Goal: Book appointment/travel/reservation

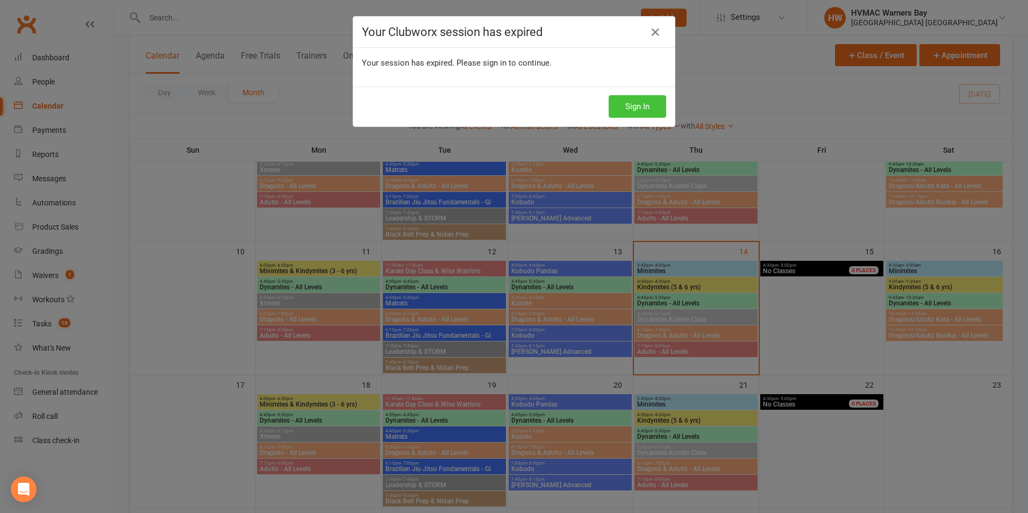
click at [646, 96] on button "Sign In" at bounding box center [638, 106] width 58 height 23
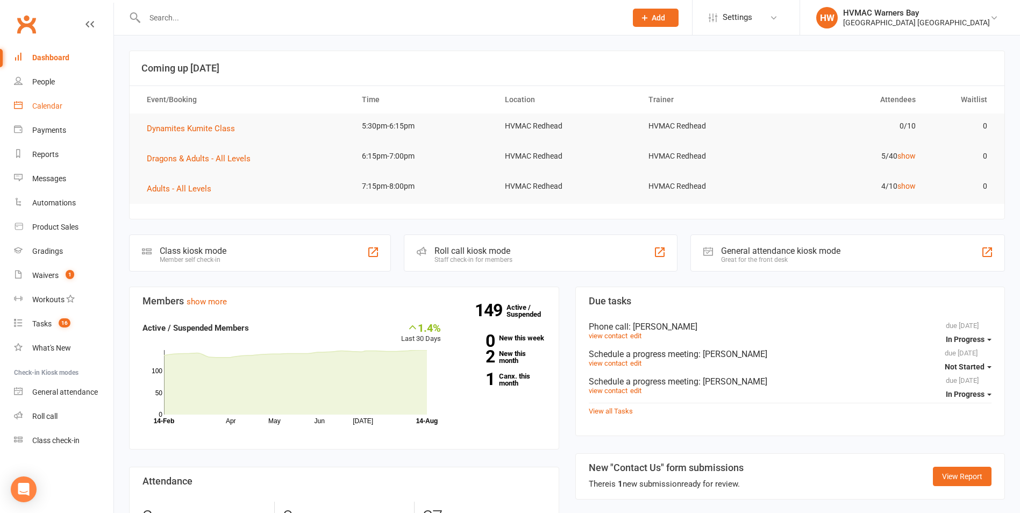
click at [97, 103] on link "Calendar" at bounding box center [63, 106] width 99 height 24
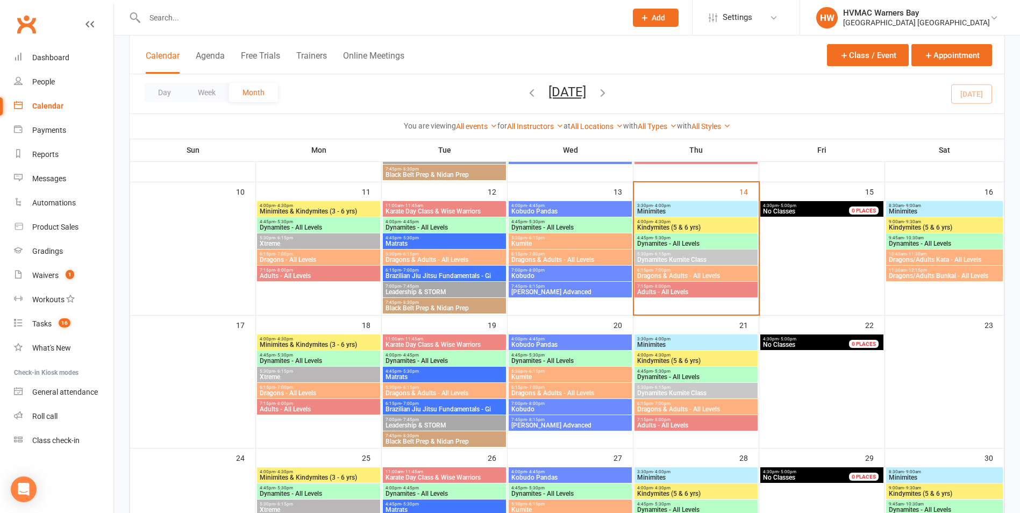
scroll to position [215, 0]
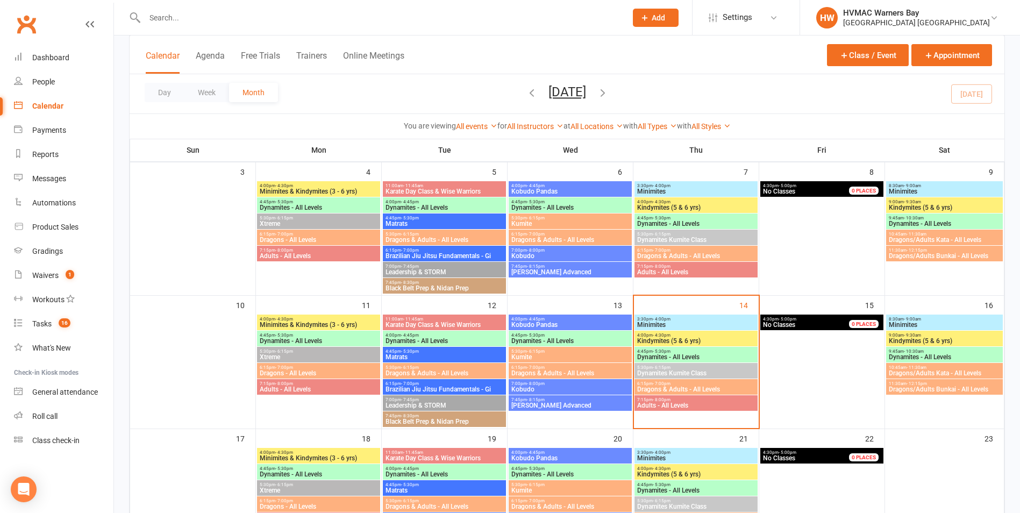
click at [693, 385] on span "6:15pm - 7:00pm" at bounding box center [695, 383] width 119 height 5
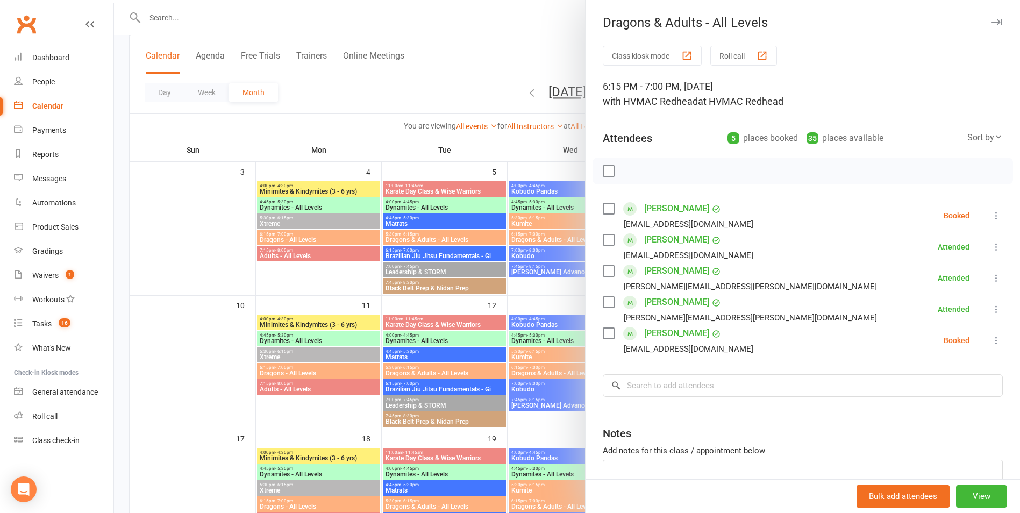
click at [522, 350] on div at bounding box center [567, 256] width 906 height 513
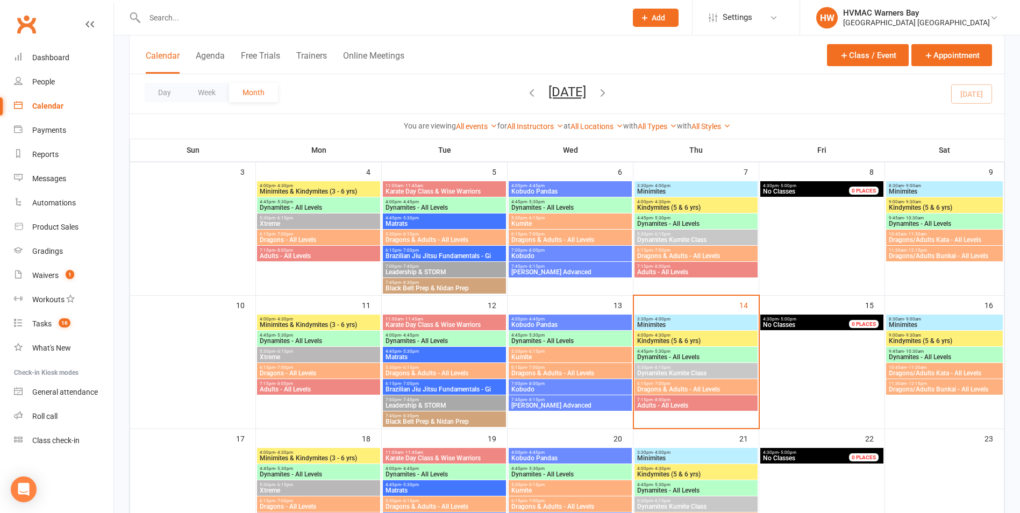
click at [732, 385] on span "6:15pm - 7:00pm" at bounding box center [695, 383] width 119 height 5
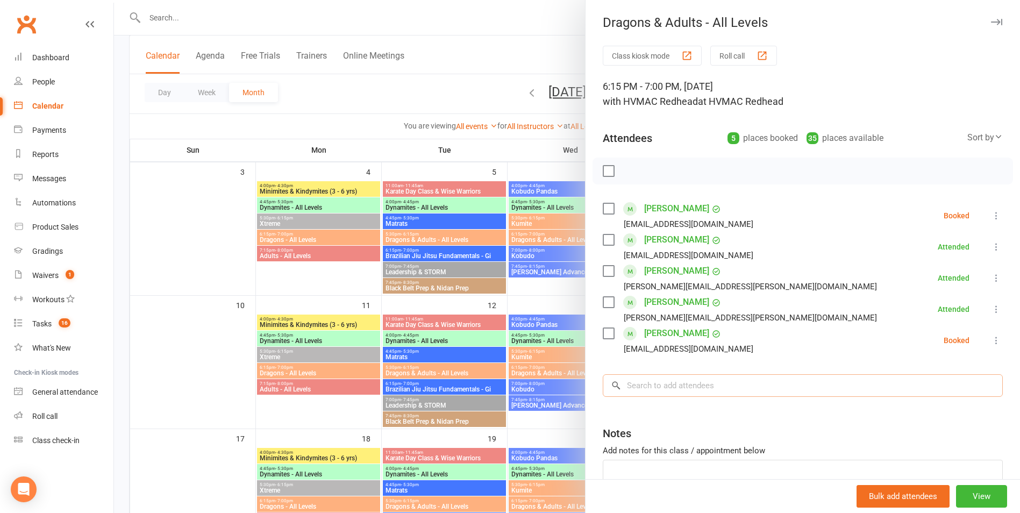
click at [725, 396] on input "search" at bounding box center [803, 385] width 400 height 23
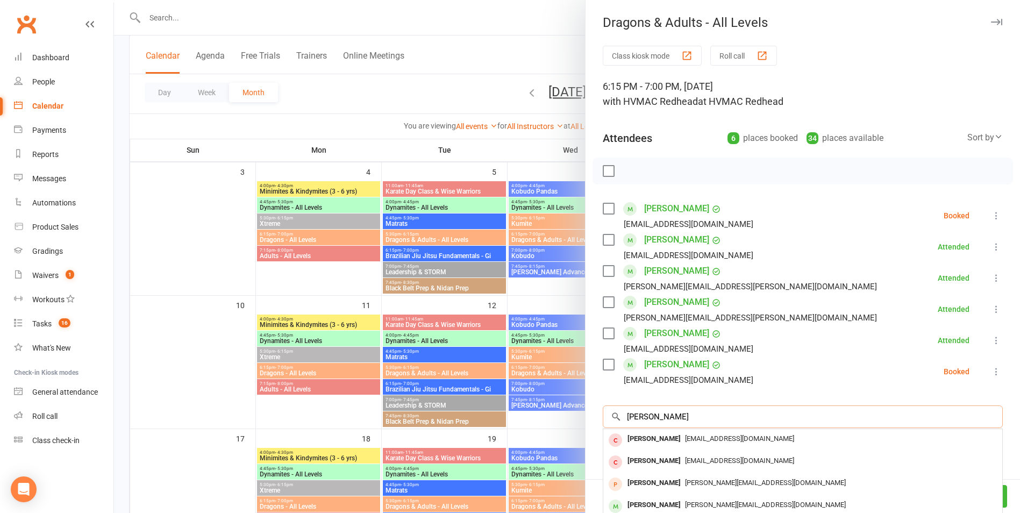
scroll to position [101, 0]
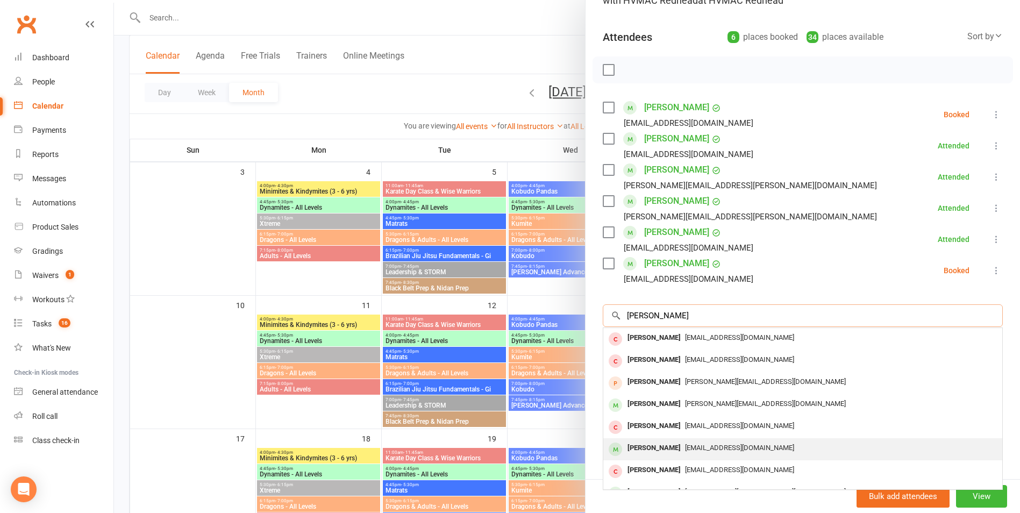
type input "[PERSON_NAME]"
click at [727, 454] on div "[EMAIL_ADDRESS][DOMAIN_NAME]" at bounding box center [802, 448] width 390 height 16
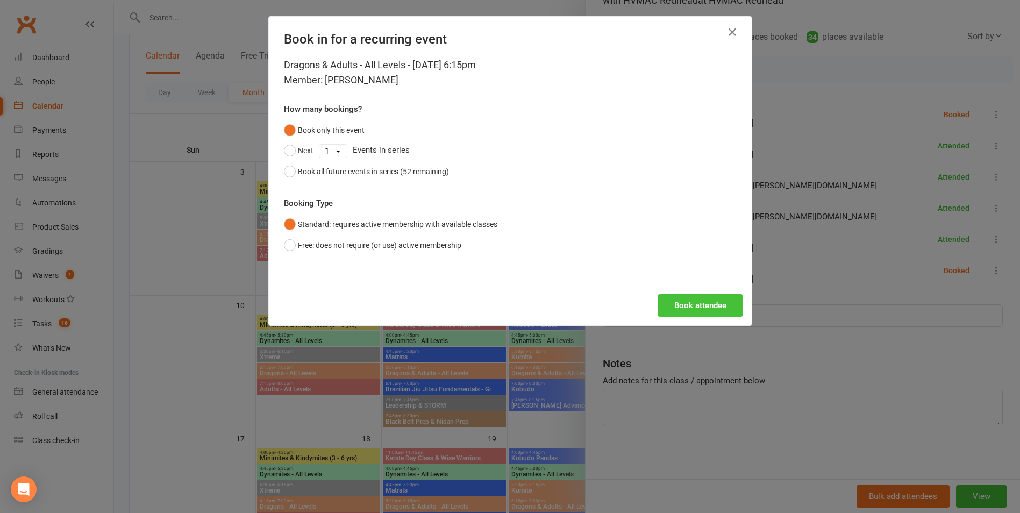
click at [682, 299] on button "Book attendee" at bounding box center [699, 305] width 85 height 23
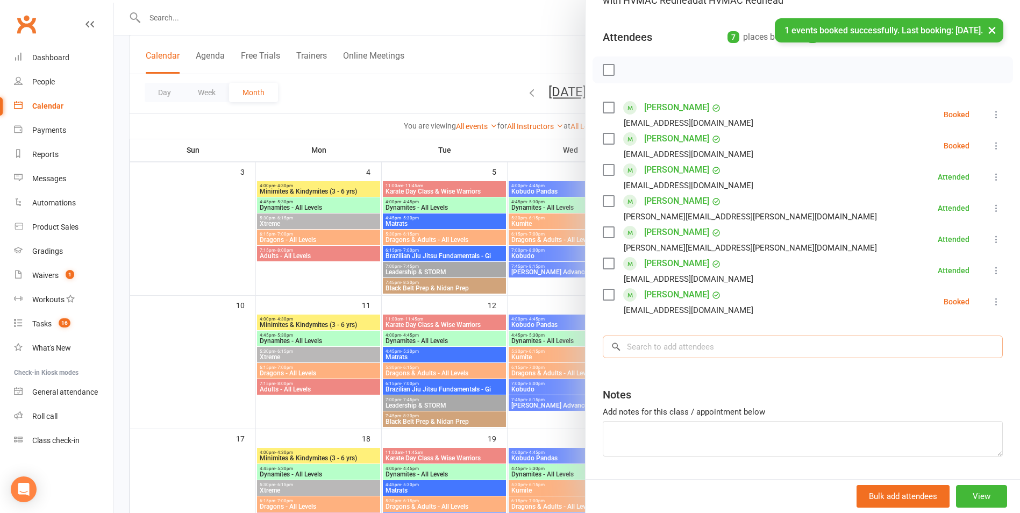
click at [676, 353] on input "search" at bounding box center [803, 346] width 400 height 23
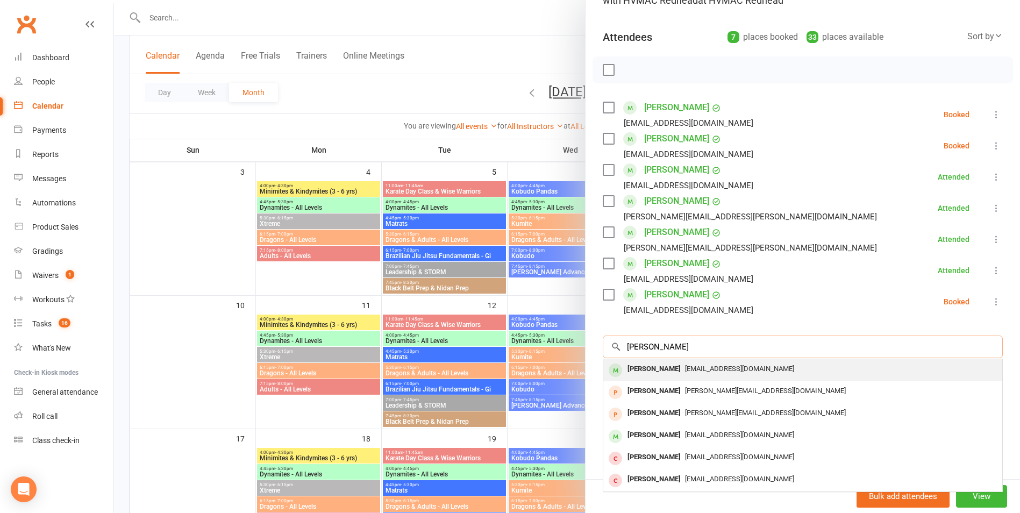
type input "[PERSON_NAME]"
click at [769, 371] on div "[EMAIL_ADDRESS][DOMAIN_NAME]" at bounding box center [802, 369] width 390 height 16
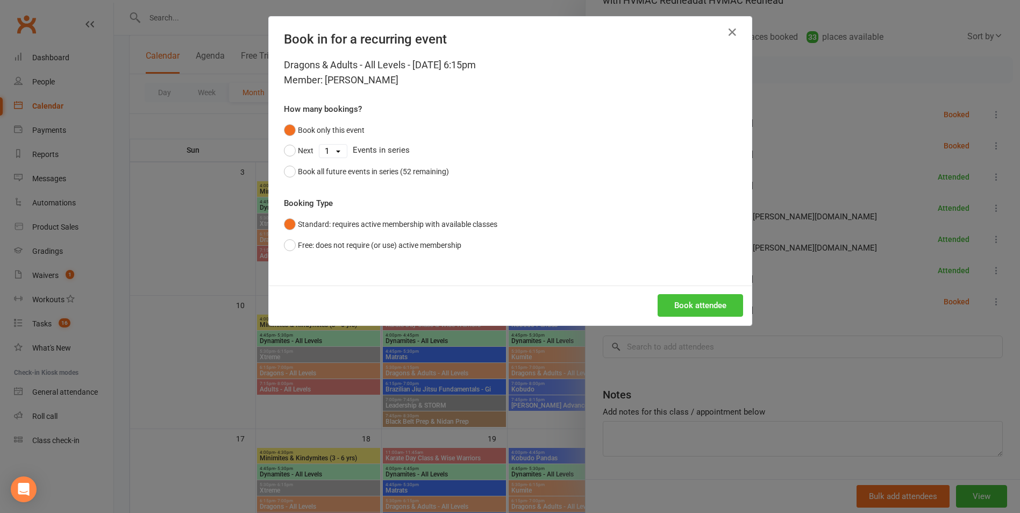
click at [712, 301] on button "Book attendee" at bounding box center [699, 305] width 85 height 23
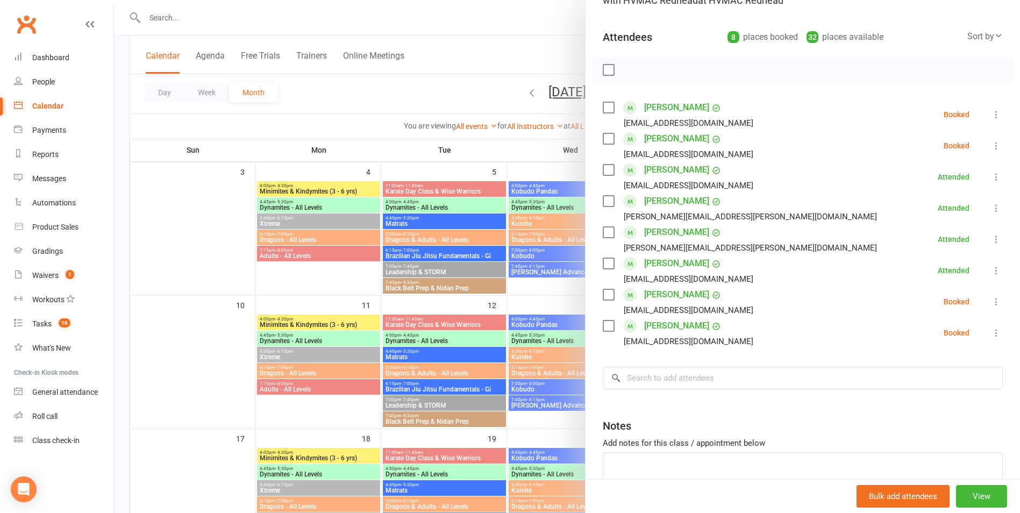
click at [606, 110] on label at bounding box center [608, 107] width 11 height 11
drag, startPoint x: 605, startPoint y: 326, endPoint x: 613, endPoint y: 321, distance: 9.1
click at [606, 324] on label at bounding box center [608, 325] width 11 height 11
drag, startPoint x: 632, startPoint y: 69, endPoint x: 573, endPoint y: 45, distance: 64.2
click at [632, 68] on icon "button" at bounding box center [632, 70] width 12 height 12
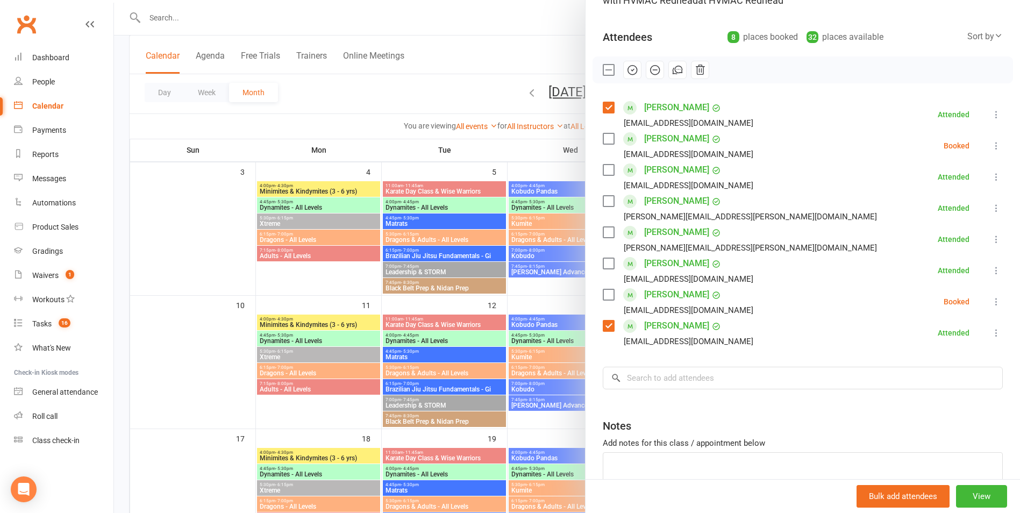
click at [531, 355] on div at bounding box center [567, 256] width 906 height 513
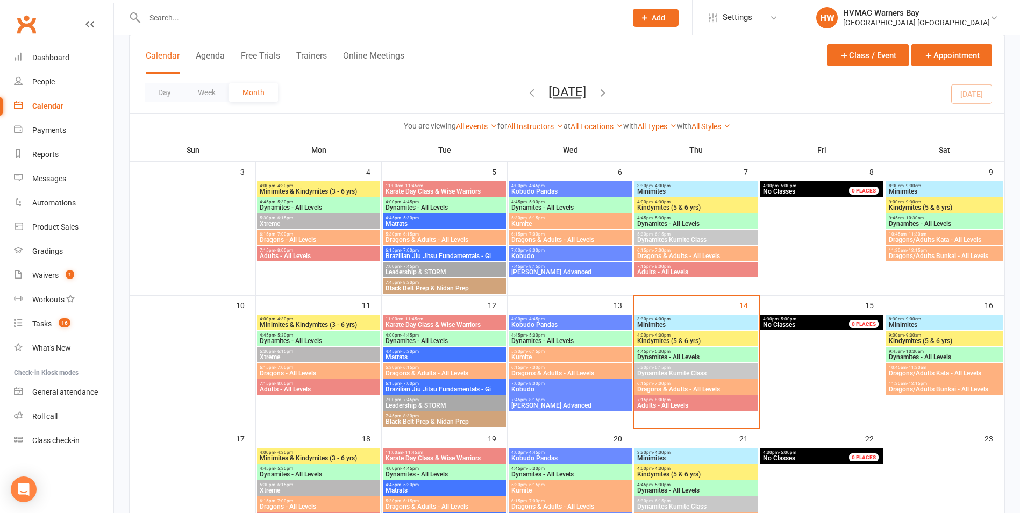
click at [664, 406] on span "Adults - All Levels" at bounding box center [695, 405] width 119 height 6
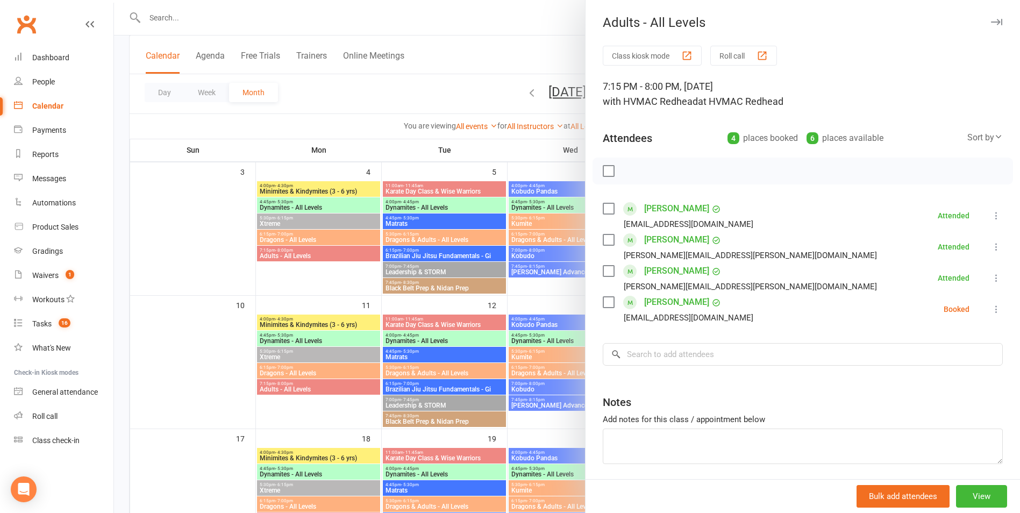
click at [545, 368] on div at bounding box center [567, 256] width 906 height 513
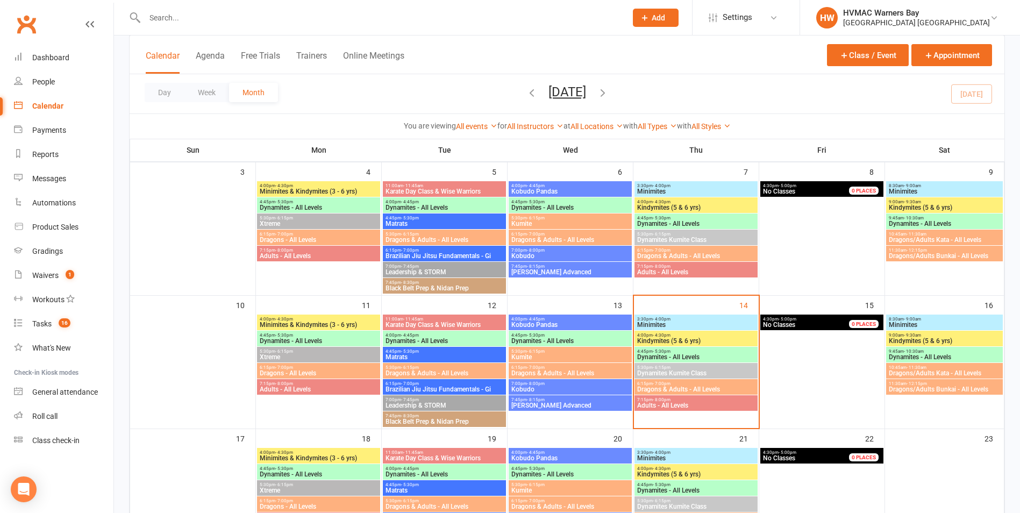
click at [666, 390] on span "Dragons & Adults - All Levels" at bounding box center [695, 389] width 119 height 6
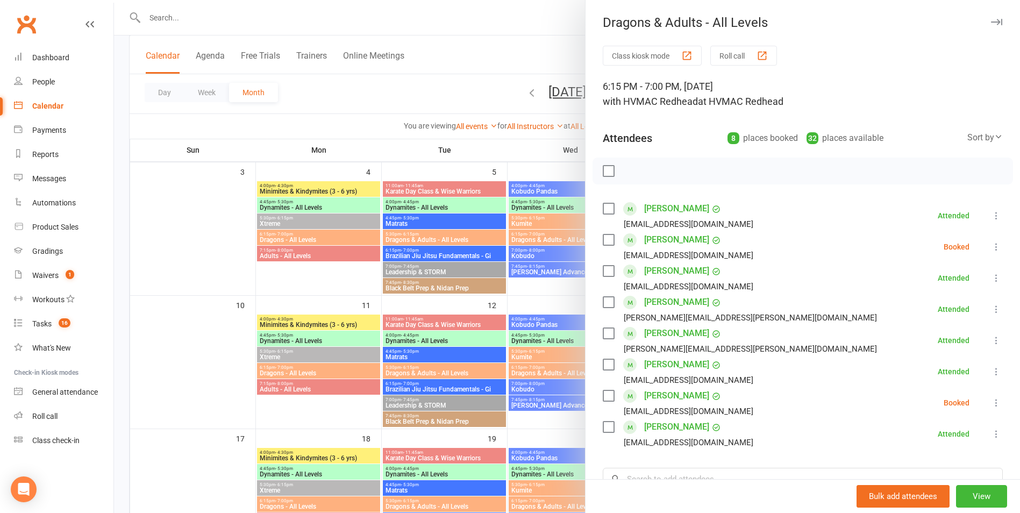
click at [513, 391] on div at bounding box center [567, 256] width 906 height 513
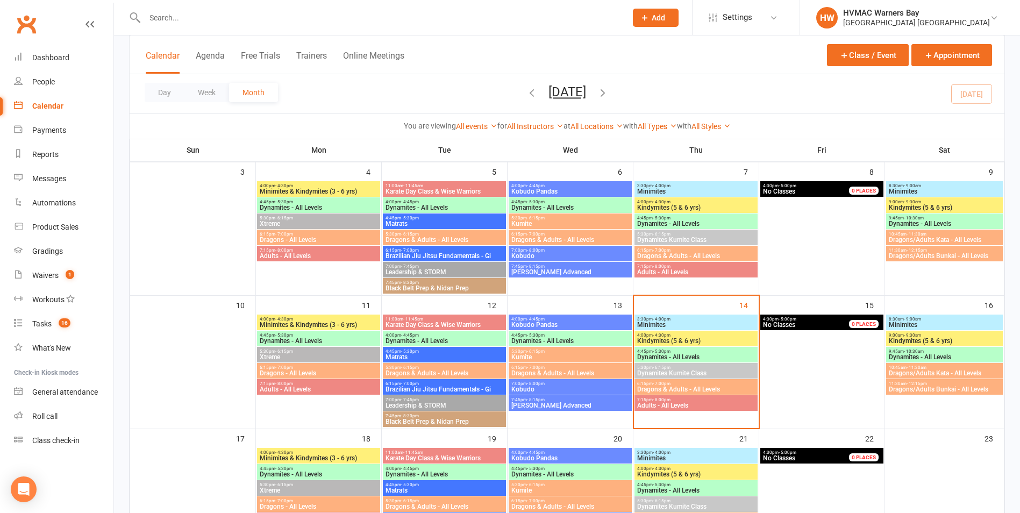
click at [668, 407] on span "Adults - All Levels" at bounding box center [695, 405] width 119 height 6
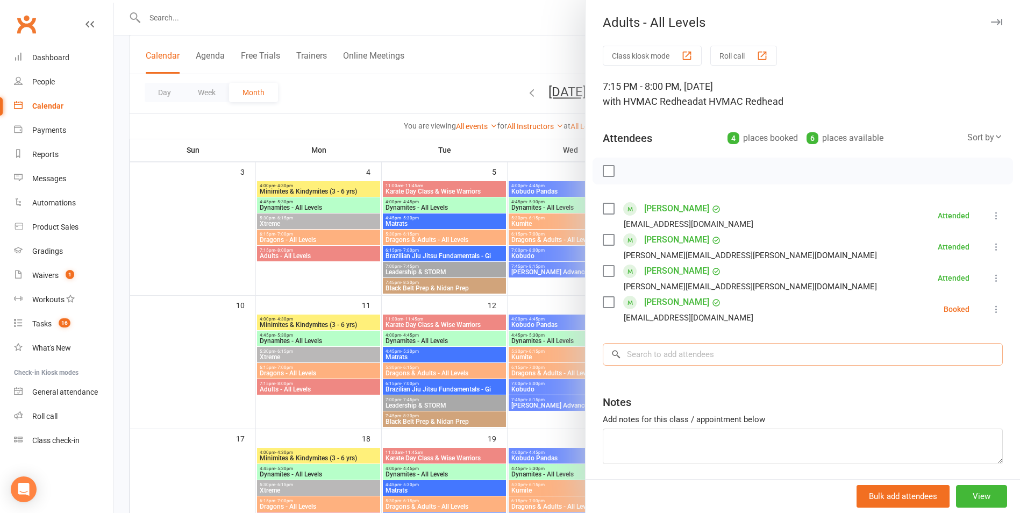
click at [681, 360] on input "search" at bounding box center [803, 354] width 400 height 23
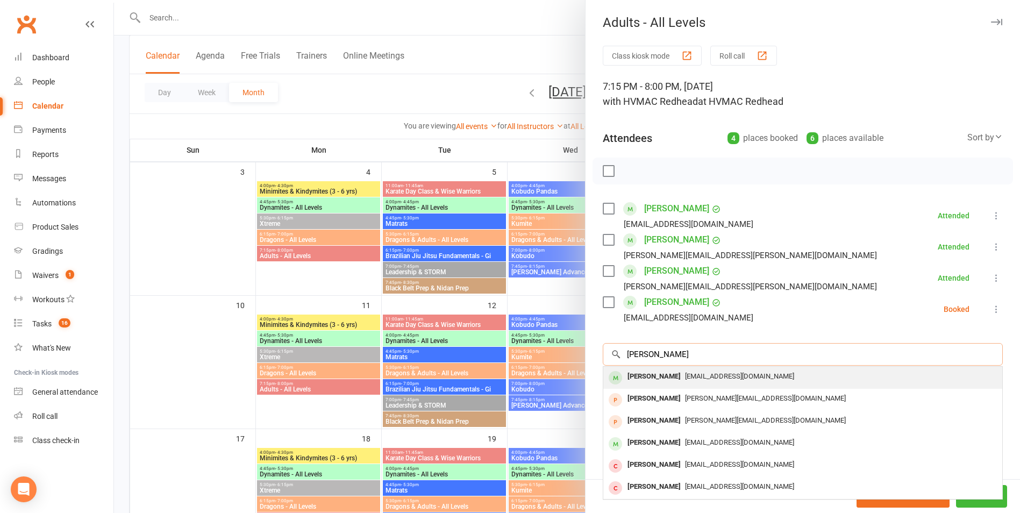
type input "[PERSON_NAME]"
click at [648, 382] on div "[PERSON_NAME]" at bounding box center [654, 377] width 62 height 16
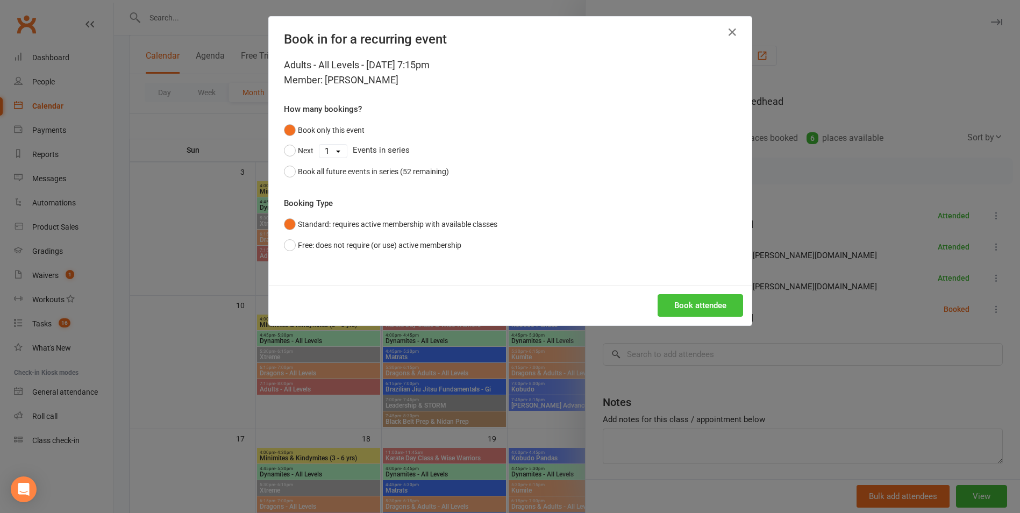
click at [684, 304] on button "Book attendee" at bounding box center [699, 305] width 85 height 23
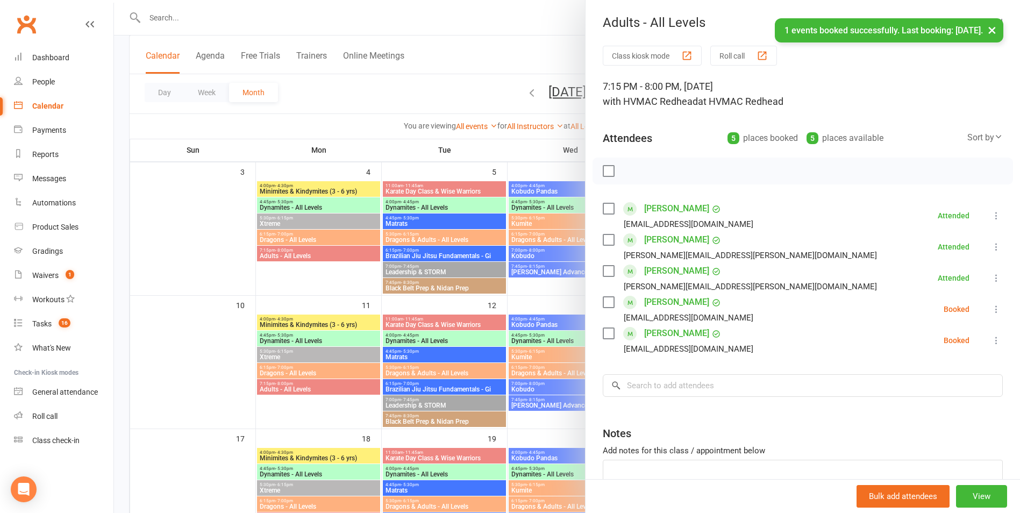
click at [607, 336] on label at bounding box center [608, 333] width 11 height 11
click at [623, 164] on button "button" at bounding box center [632, 171] width 18 height 18
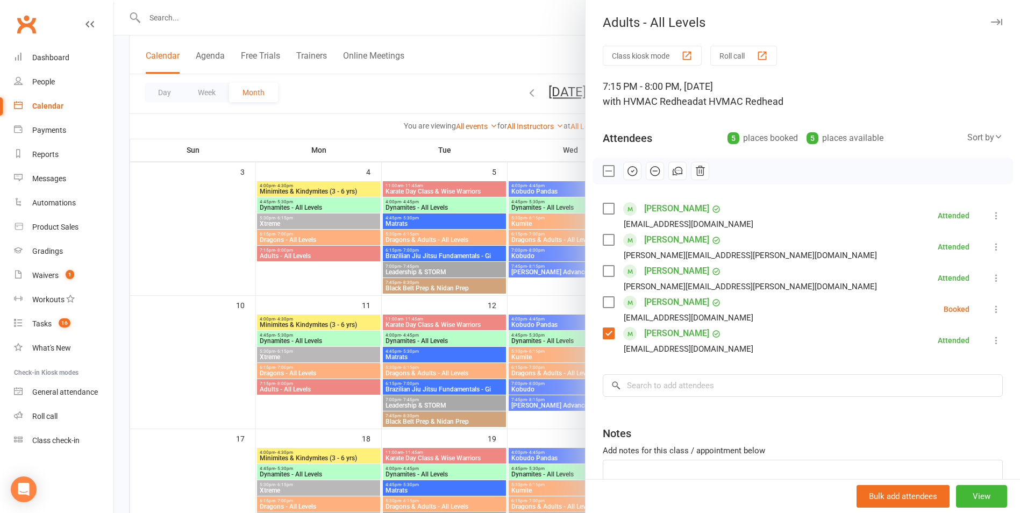
click at [603, 331] on label at bounding box center [608, 333] width 11 height 11
click at [532, 377] on div at bounding box center [567, 256] width 906 height 513
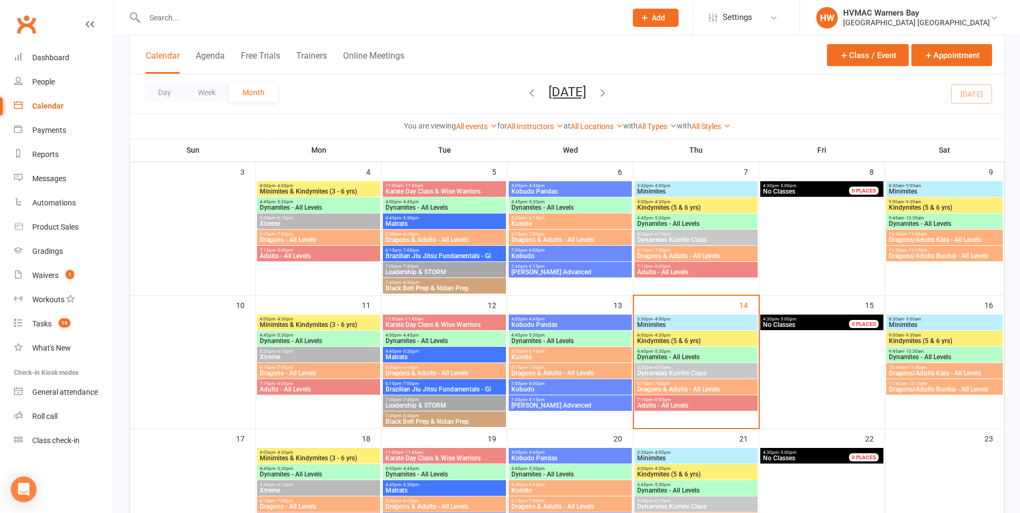
click at [665, 391] on span "Dragons & Adults - All Levels" at bounding box center [695, 389] width 119 height 6
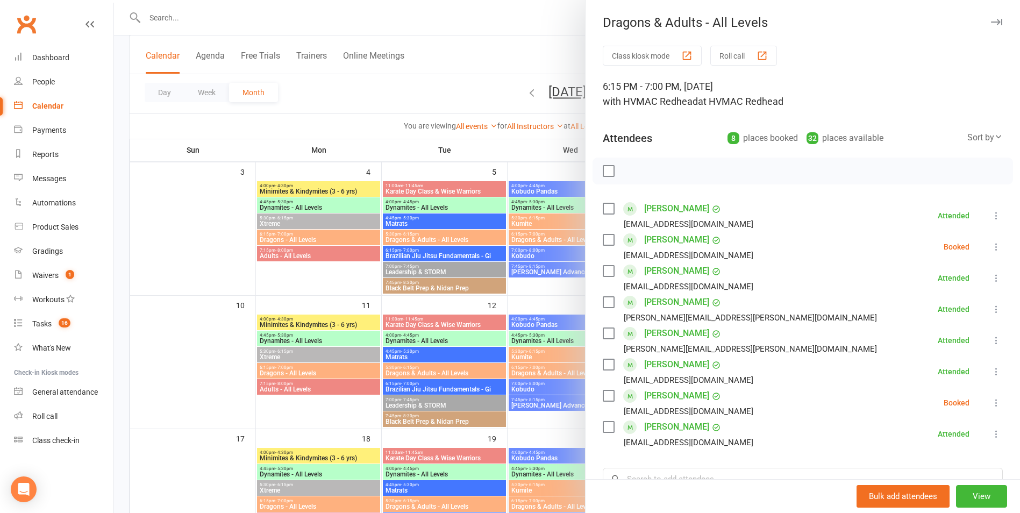
click at [509, 361] on div at bounding box center [567, 256] width 906 height 513
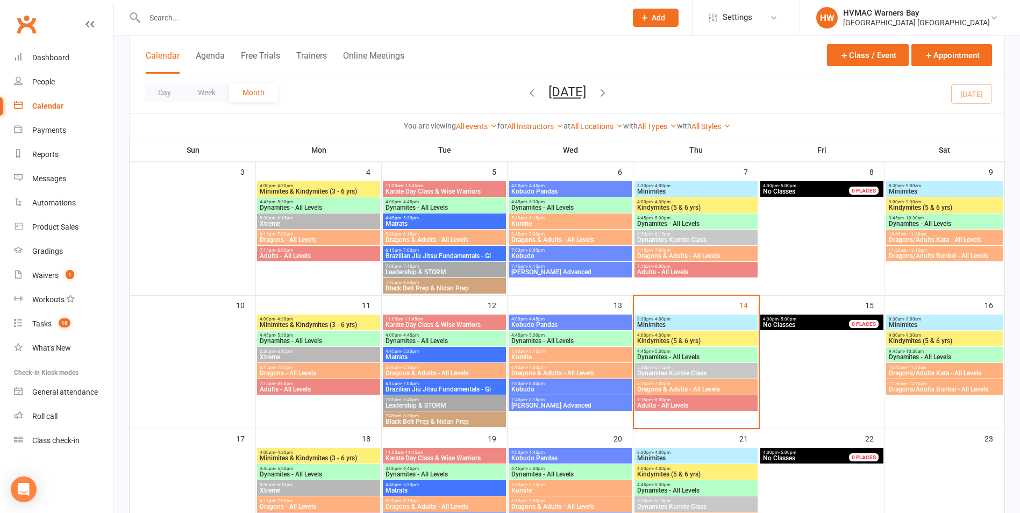
click at [683, 409] on div "7:15pm - 8:00pm Adults - All Levels" at bounding box center [695, 403] width 123 height 16
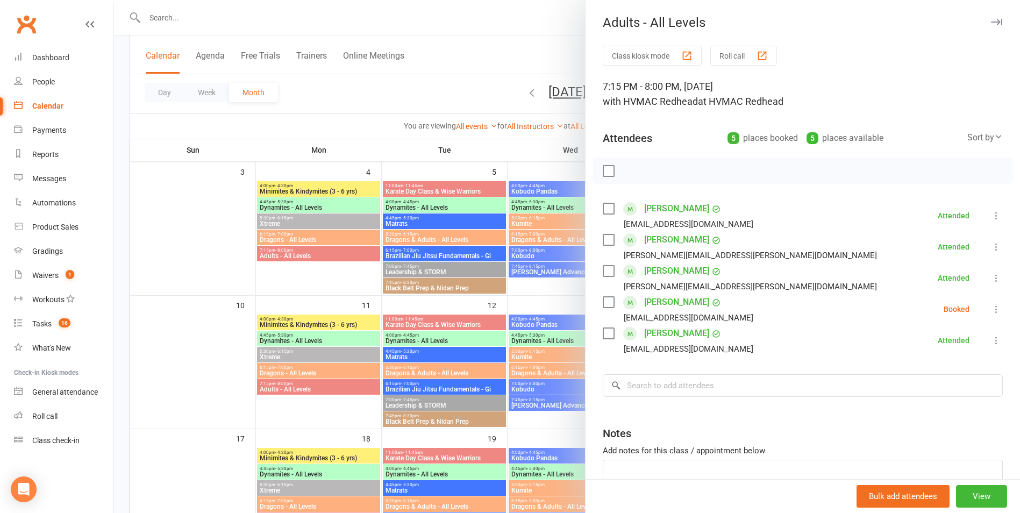
click at [547, 419] on div at bounding box center [567, 256] width 906 height 513
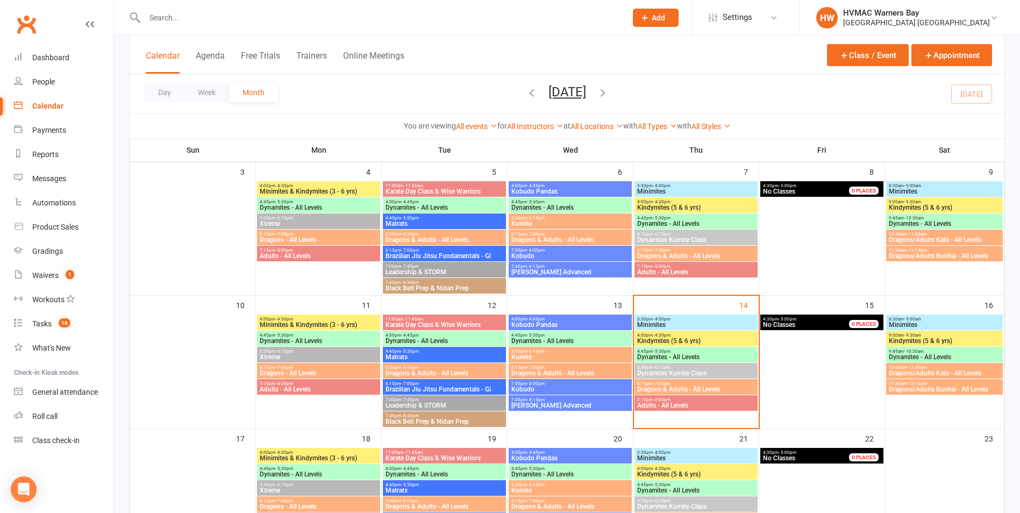
click at [697, 355] on span "Dynamites - All Levels" at bounding box center [695, 357] width 119 height 6
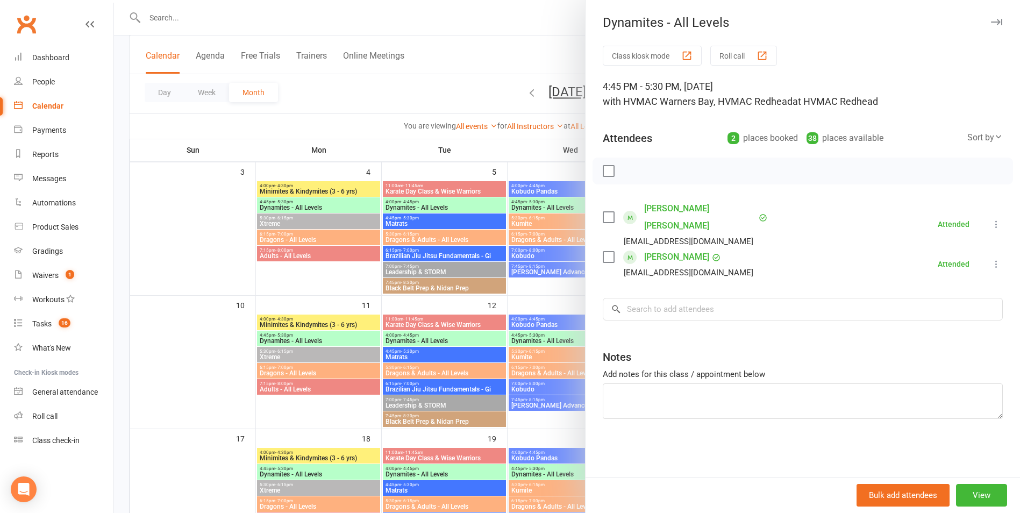
click at [562, 349] on div at bounding box center [567, 256] width 906 height 513
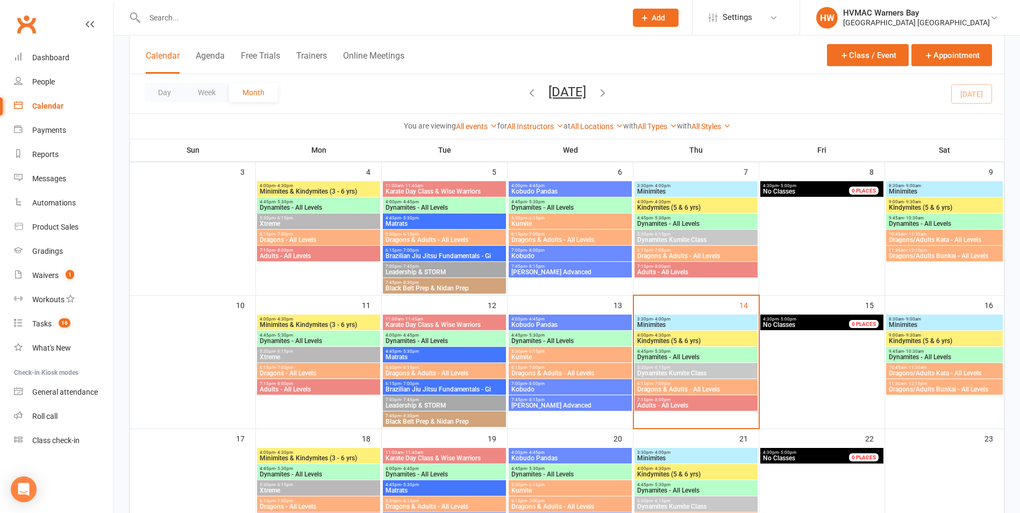
click at [666, 339] on span "Kindymites (5 & 6 yrs)" at bounding box center [695, 341] width 119 height 6
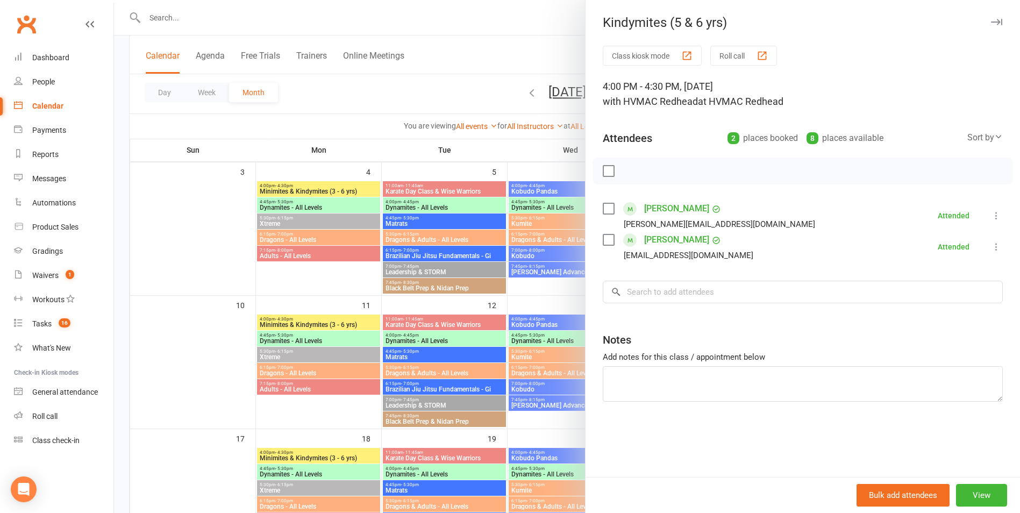
click at [585, 373] on div "Class kiosk mode Roll call 4:00 PM - 4:30 PM, [DATE] with HVMAC Redhead at HVMA…" at bounding box center [802, 261] width 434 height 431
click at [529, 388] on div at bounding box center [567, 256] width 906 height 513
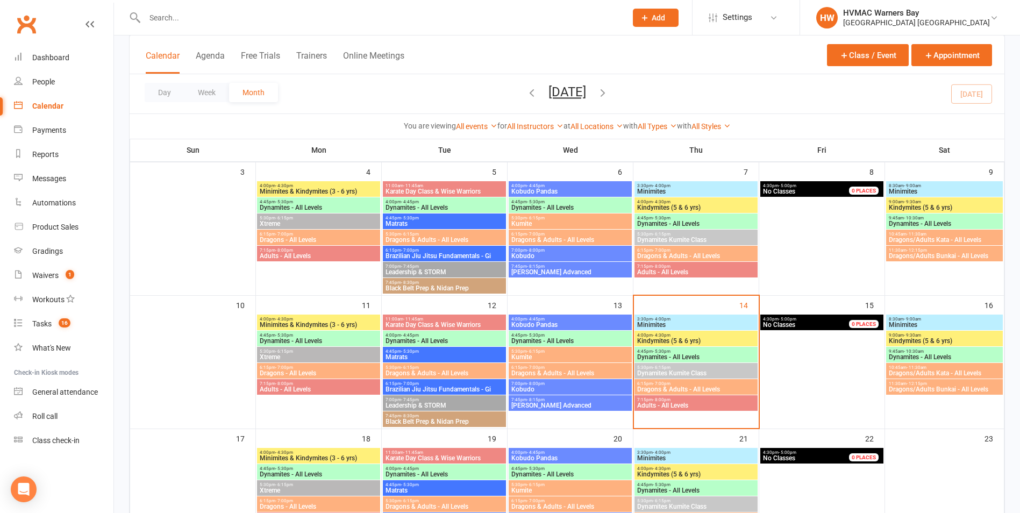
drag, startPoint x: 665, startPoint y: 372, endPoint x: 656, endPoint y: 373, distance: 8.7
click at [656, 373] on span "Dynamites Kumite Class" at bounding box center [695, 373] width 119 height 6
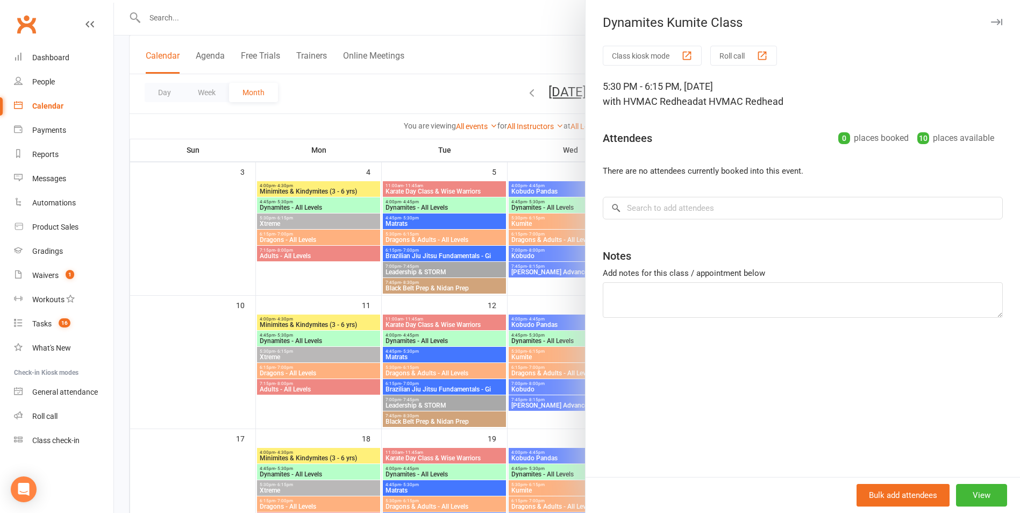
drag, startPoint x: 479, startPoint y: 375, endPoint x: 786, endPoint y: 422, distance: 310.6
click at [491, 375] on div at bounding box center [567, 256] width 906 height 513
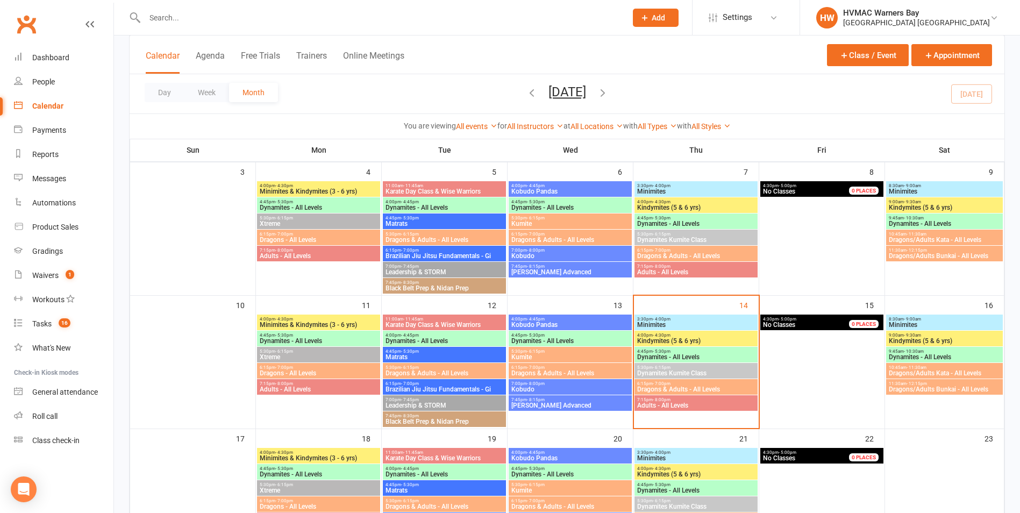
drag, startPoint x: 695, startPoint y: 388, endPoint x: 666, endPoint y: 389, distance: 28.5
click at [676, 388] on span "Dragons & Adults - All Levels" at bounding box center [695, 389] width 119 height 6
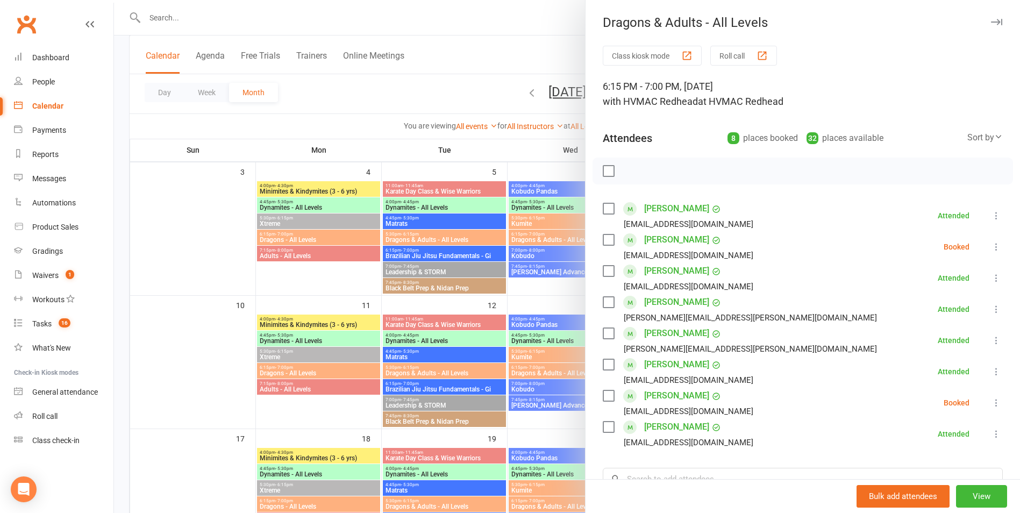
click at [532, 400] on div at bounding box center [567, 256] width 906 height 513
